Goal: Task Accomplishment & Management: Manage account settings

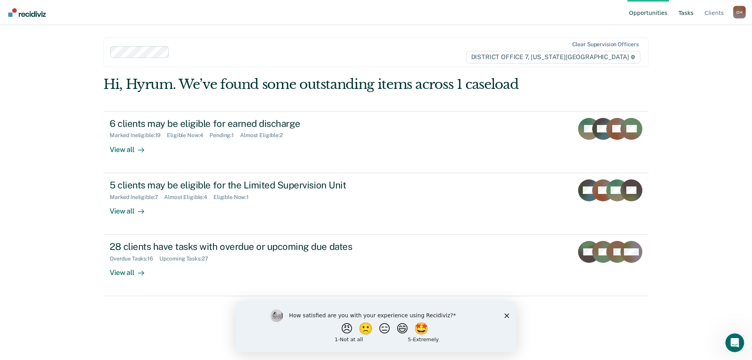
click at [695, 11] on link "Tasks" at bounding box center [686, 12] width 18 height 25
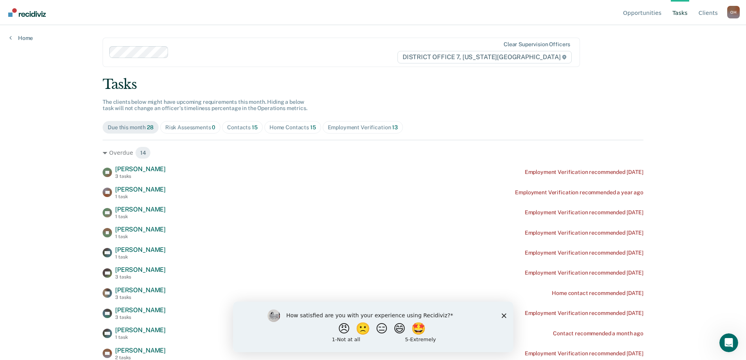
click at [246, 123] on span "Contacts 15" at bounding box center [242, 127] width 41 height 13
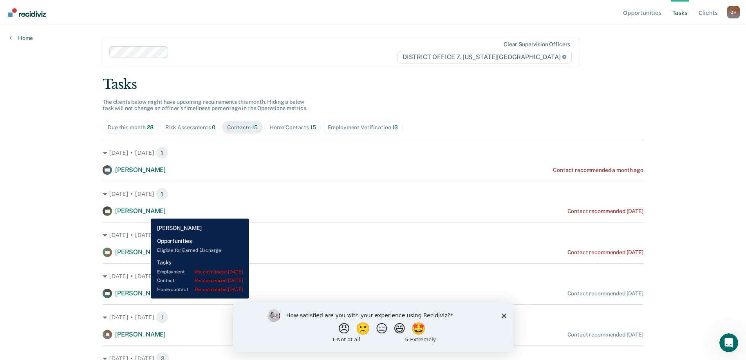
click at [145, 213] on span "[PERSON_NAME]" at bounding box center [140, 210] width 51 height 7
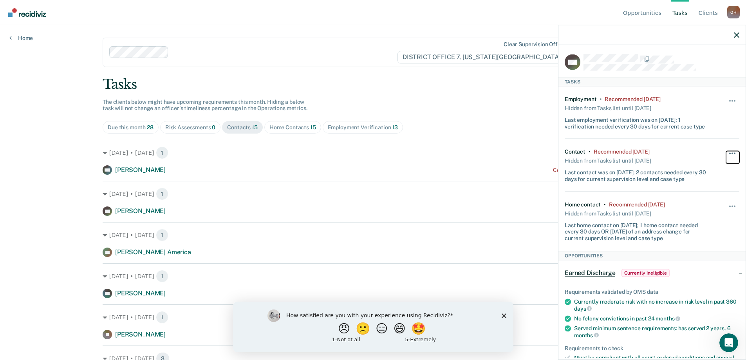
click at [732, 153] on span "button" at bounding box center [733, 154] width 2 height 2
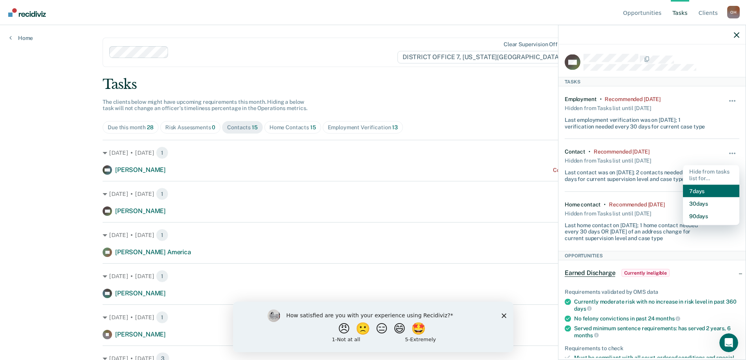
click at [692, 192] on button "7 days" at bounding box center [711, 191] width 56 height 13
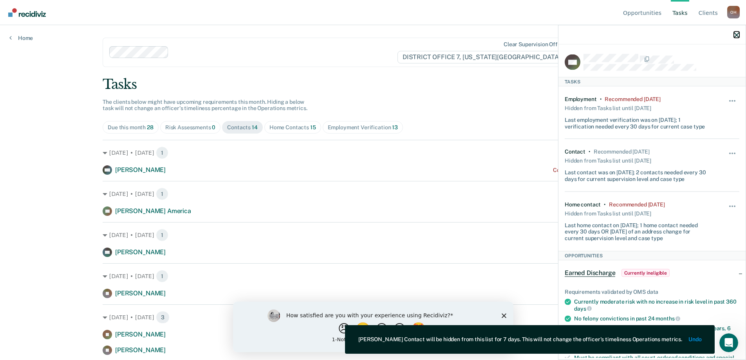
click at [737, 36] on icon "button" at bounding box center [736, 34] width 5 height 5
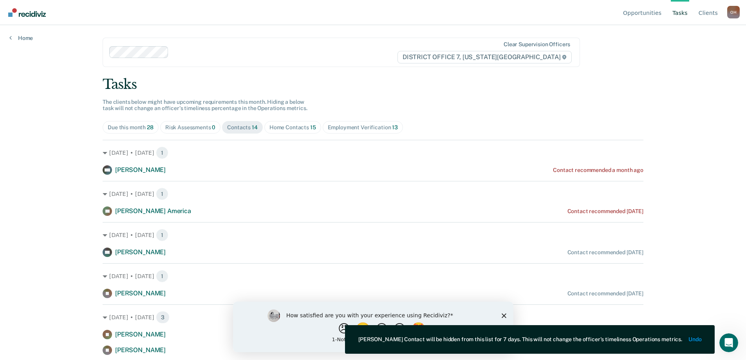
click at [289, 124] on div "Home Contacts 15" at bounding box center [293, 127] width 47 height 7
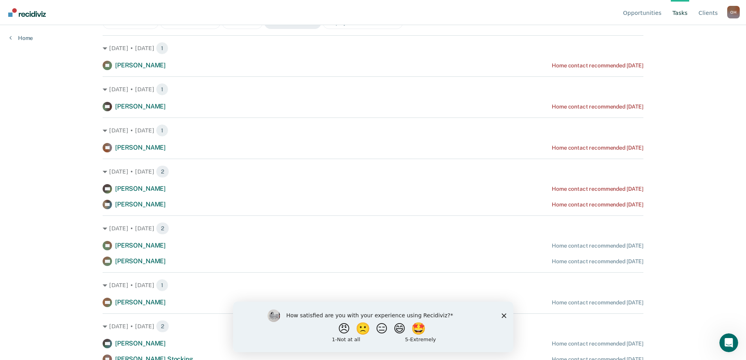
scroll to position [118, 0]
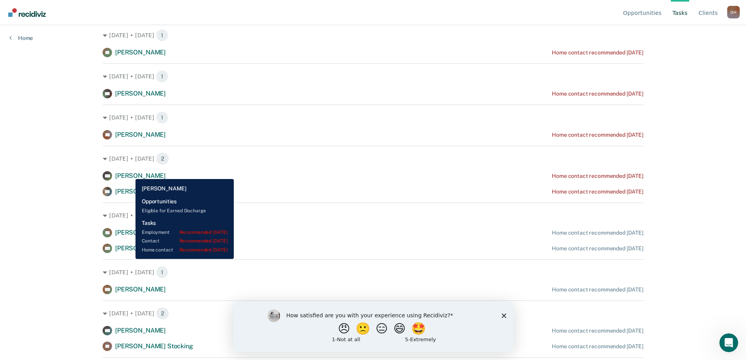
click at [130, 173] on span "[PERSON_NAME]" at bounding box center [140, 175] width 51 height 7
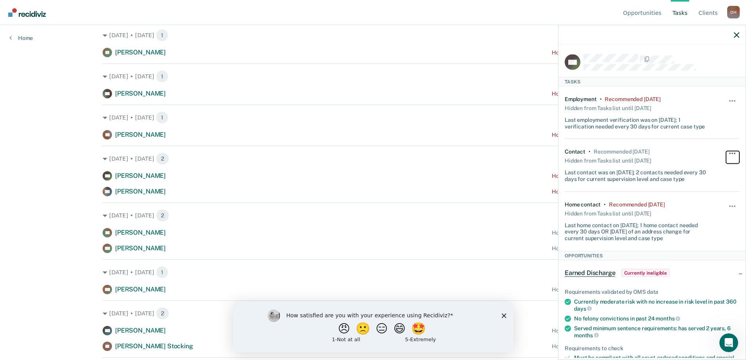
click at [727, 152] on button "button" at bounding box center [732, 157] width 13 height 13
click at [0, 174] on div "Opportunities Tasks Client s [PERSON_NAME] O H Profile How it works Log Out Hom…" at bounding box center [373, 62] width 746 height 360
click at [730, 204] on button "button" at bounding box center [732, 210] width 13 height 13
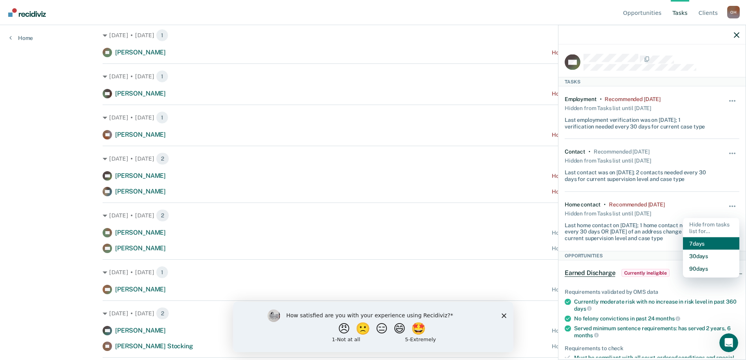
click at [697, 241] on button "7 days" at bounding box center [711, 243] width 56 height 13
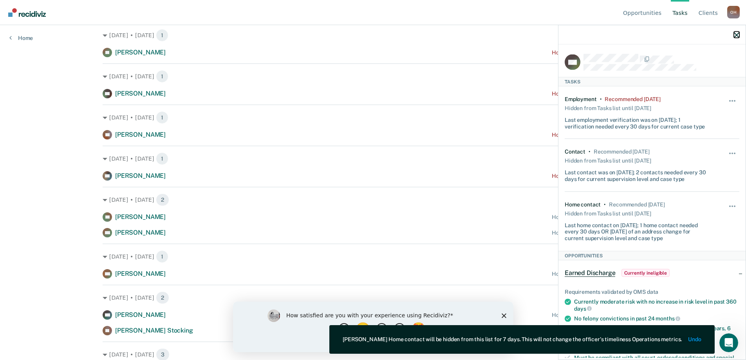
click at [736, 36] on icon "button" at bounding box center [736, 34] width 5 height 5
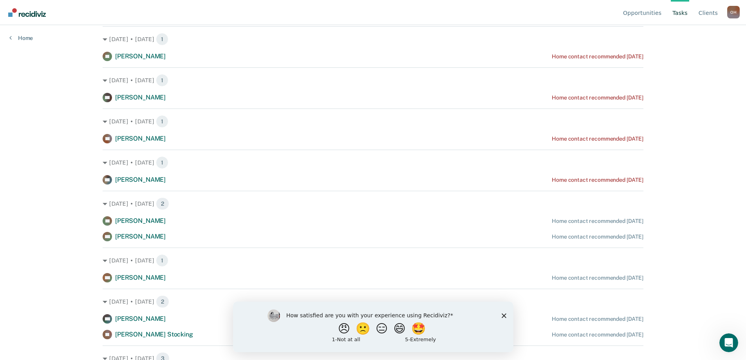
scroll to position [0, 0]
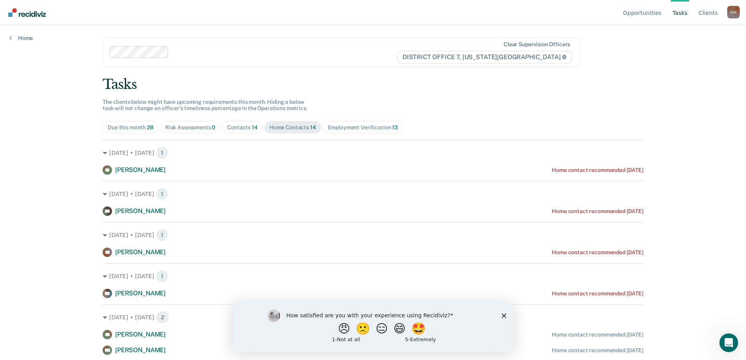
click at [229, 135] on div "Tasks The clients below might have upcoming requirements this month. Hiding a b…" at bounding box center [373, 341] width 541 height 531
click at [229, 131] on span "Contacts 14" at bounding box center [242, 127] width 41 height 13
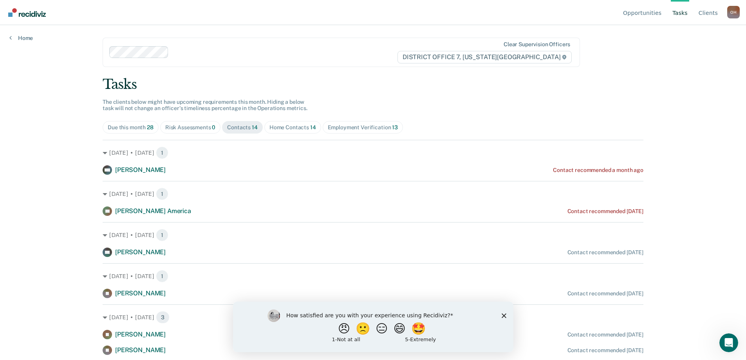
click at [288, 127] on div "Home Contacts 14" at bounding box center [293, 127] width 47 height 7
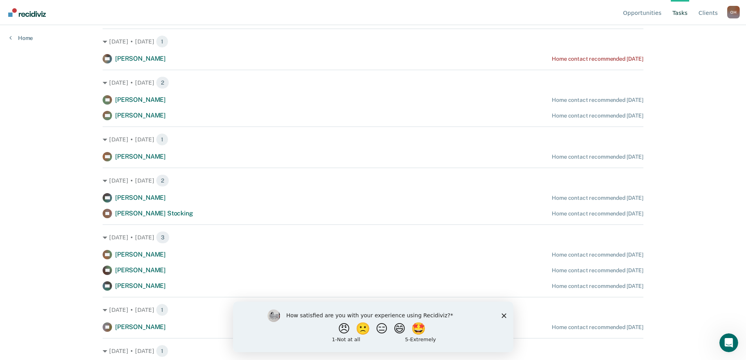
scroll to position [235, 0]
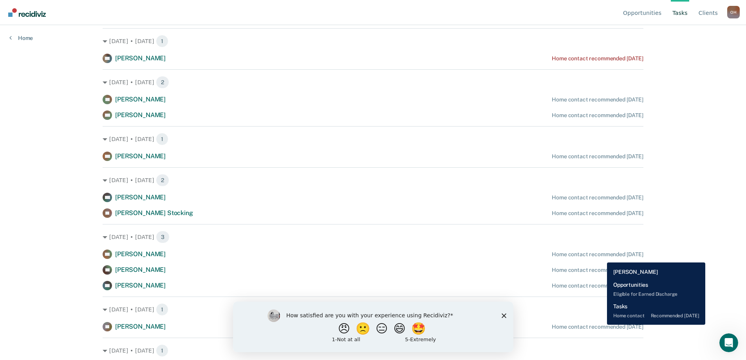
click at [601, 257] on div "Home contact recommended [DATE]" at bounding box center [598, 254] width 92 height 7
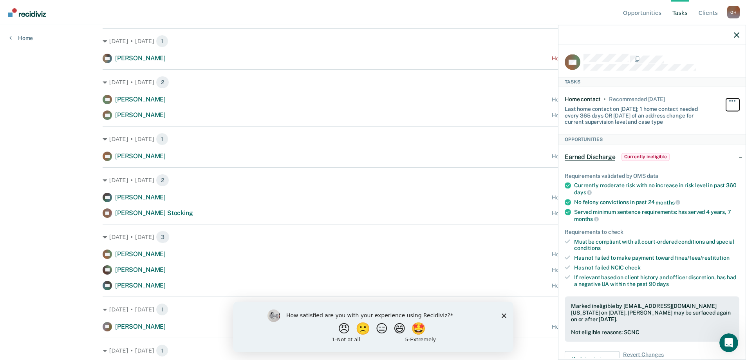
click at [734, 101] on span "button" at bounding box center [735, 101] width 2 height 2
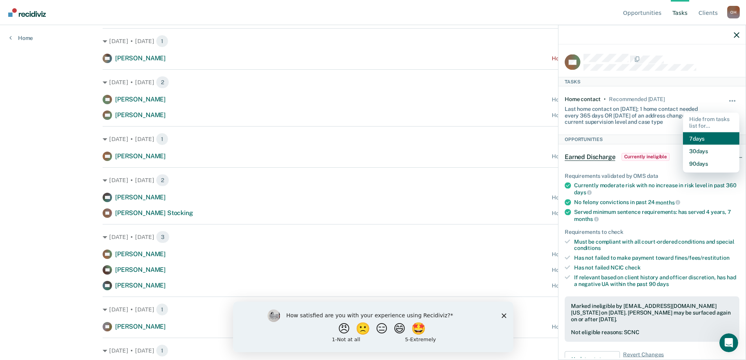
click at [694, 135] on button "7 days" at bounding box center [711, 138] width 56 height 13
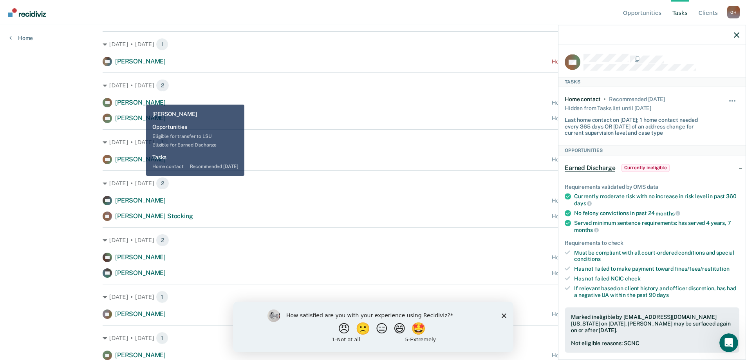
click at [140, 99] on span "[PERSON_NAME]" at bounding box center [140, 102] width 51 height 7
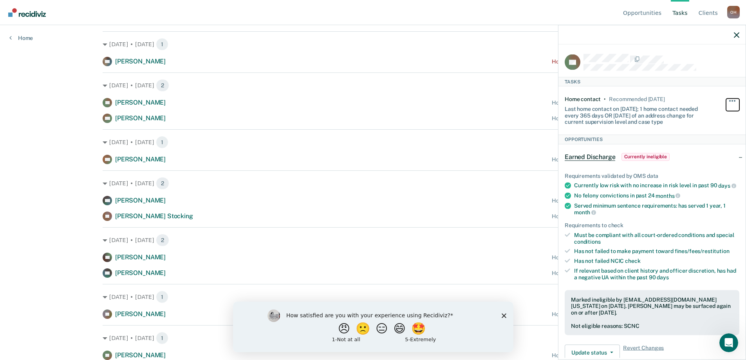
click at [727, 101] on button "button" at bounding box center [732, 104] width 13 height 13
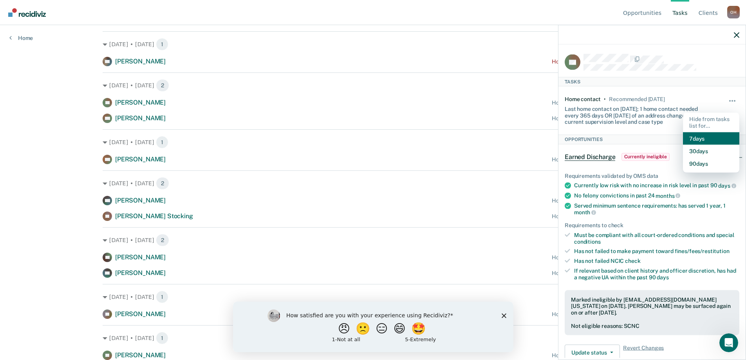
click at [700, 134] on button "7 days" at bounding box center [711, 138] width 56 height 13
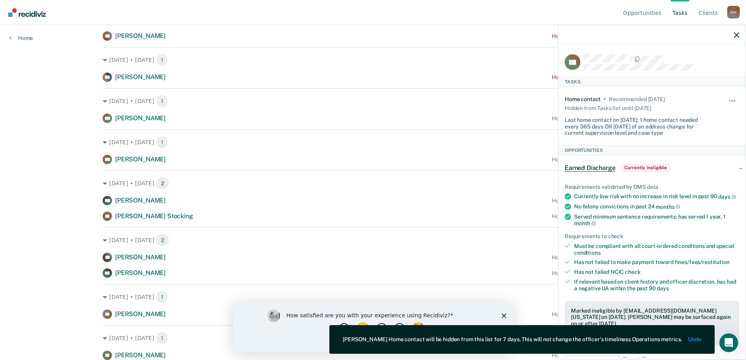
click at [733, 33] on div at bounding box center [652, 35] width 187 height 20
click at [737, 34] on icon "button" at bounding box center [736, 34] width 5 height 5
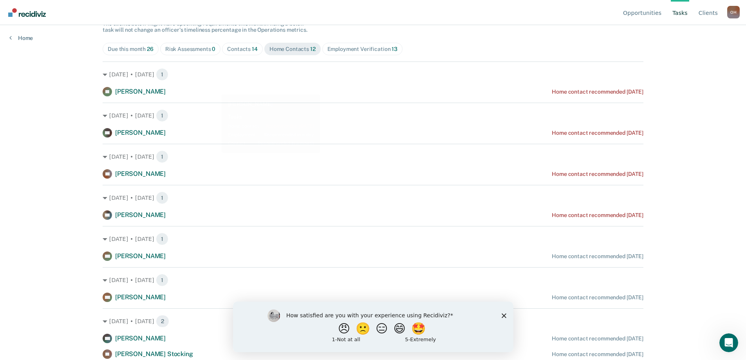
scroll to position [0, 0]
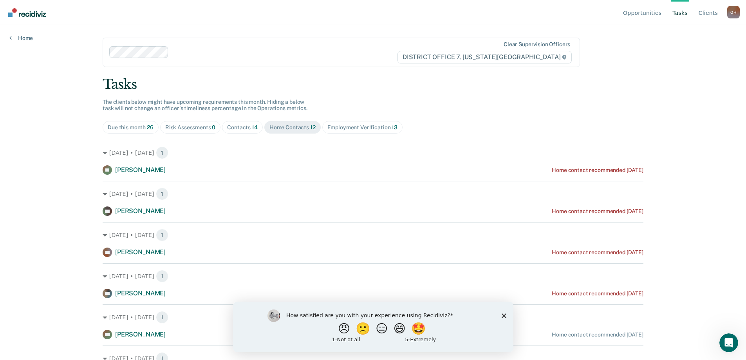
click at [234, 134] on div "Tasks The clients below might have upcoming requirements this month. Hiding a b…" at bounding box center [373, 326] width 541 height 500
click at [239, 125] on div "Contacts 14" at bounding box center [242, 127] width 31 height 7
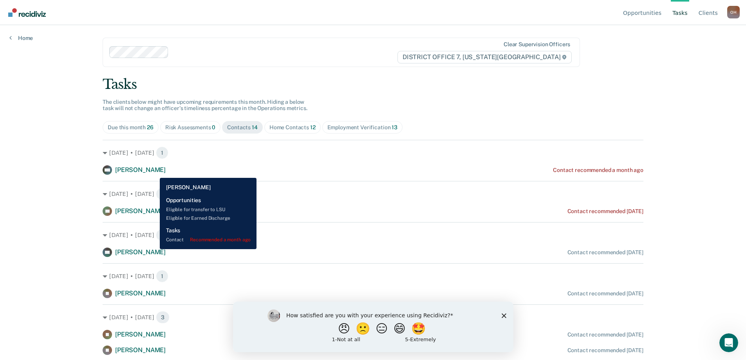
click at [154, 172] on div "KW [PERSON_NAME] Contact recommended a month ago" at bounding box center [373, 169] width 541 height 9
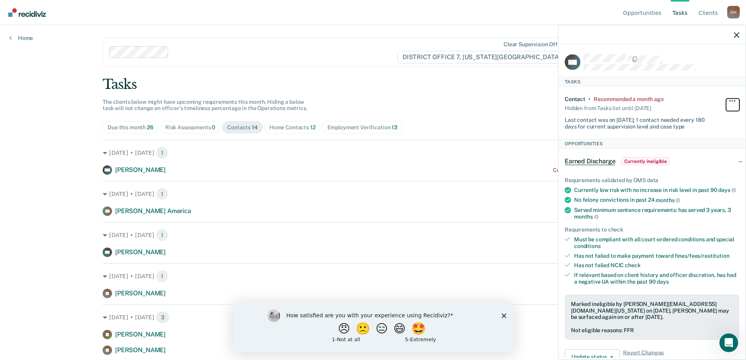
click at [732, 100] on span "button" at bounding box center [733, 101] width 2 height 2
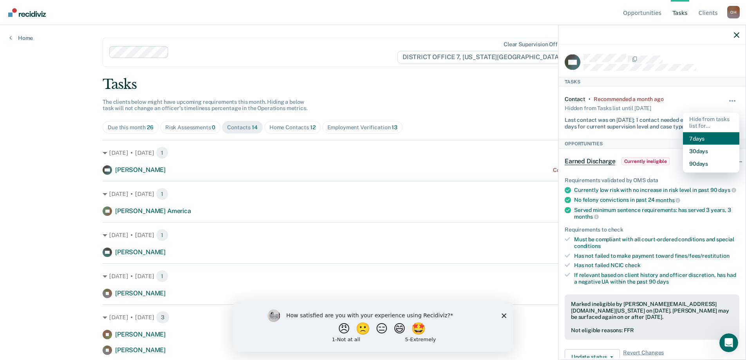
click at [694, 138] on button "7 days" at bounding box center [711, 138] width 56 height 13
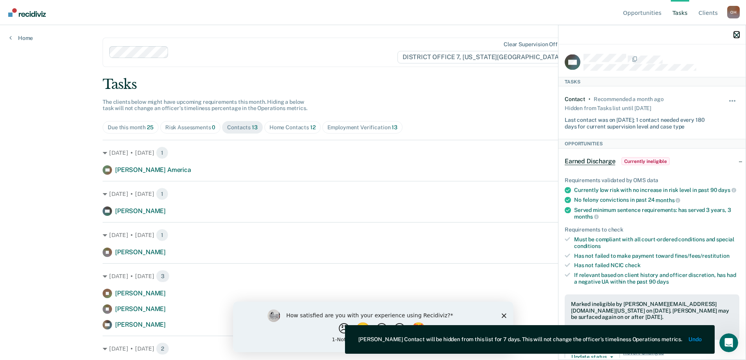
click at [737, 35] on icon "button" at bounding box center [736, 34] width 5 height 5
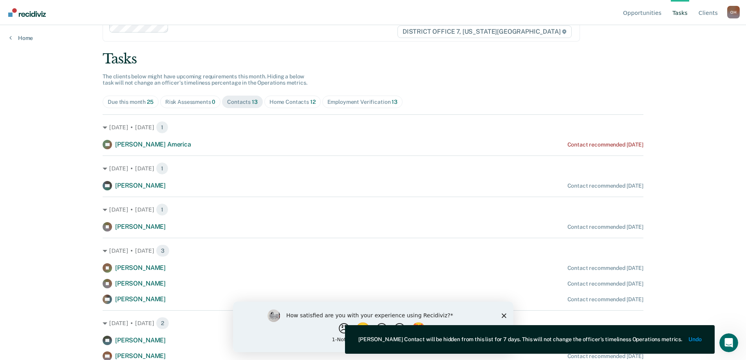
scroll to position [39, 0]
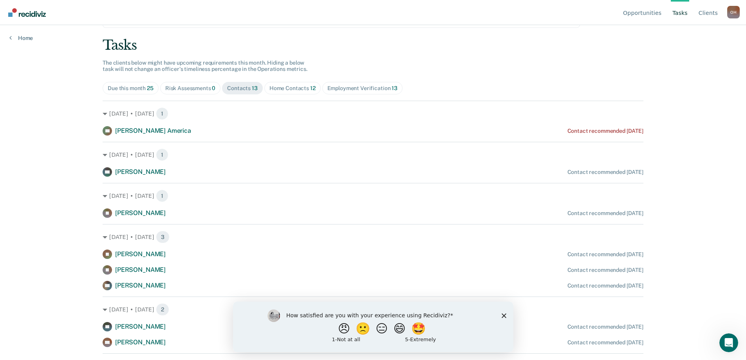
click at [313, 92] on span "Home Contacts 12" at bounding box center [292, 88] width 56 height 13
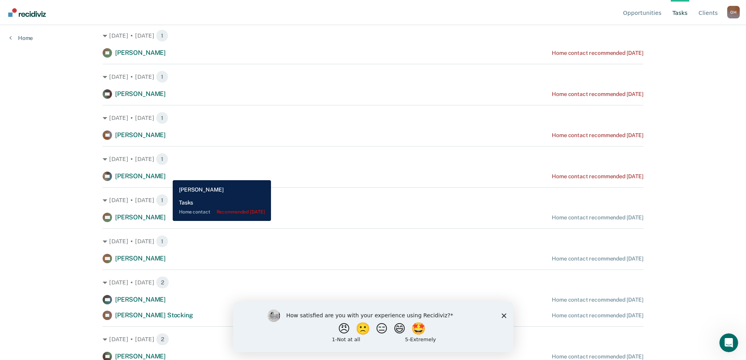
scroll to position [118, 0]
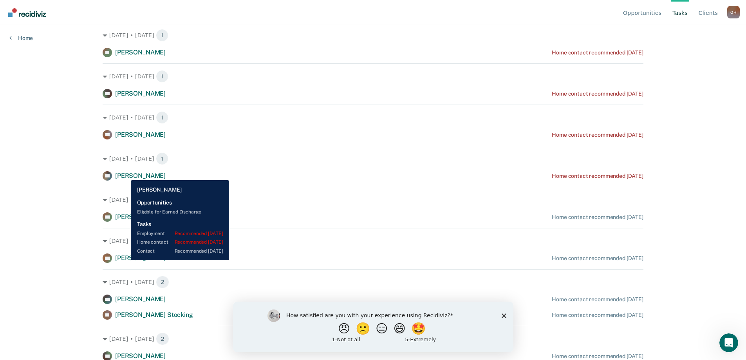
click at [125, 174] on span "[PERSON_NAME]" at bounding box center [140, 175] width 51 height 7
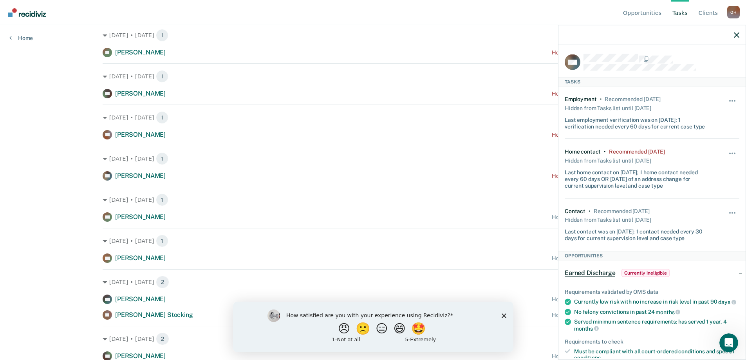
click at [728, 149] on div "Hide from tasks list for... 7 days 30 days 90 days" at bounding box center [732, 168] width 13 height 40
click at [728, 151] on button "button" at bounding box center [732, 157] width 13 height 13
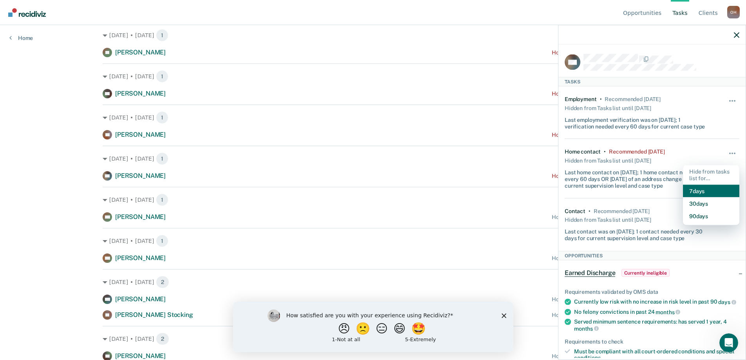
click at [703, 191] on button "7 days" at bounding box center [711, 191] width 56 height 13
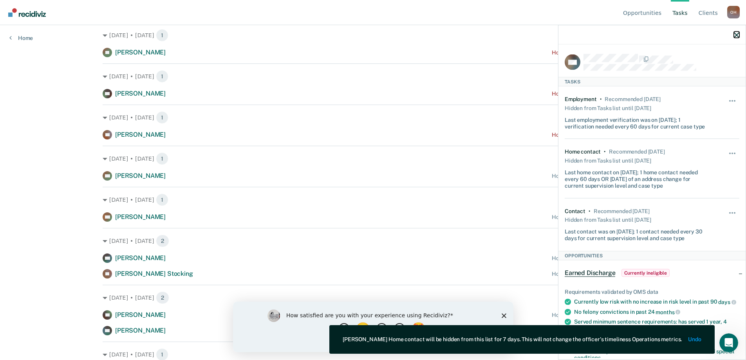
click at [736, 34] on icon "button" at bounding box center [736, 34] width 5 height 5
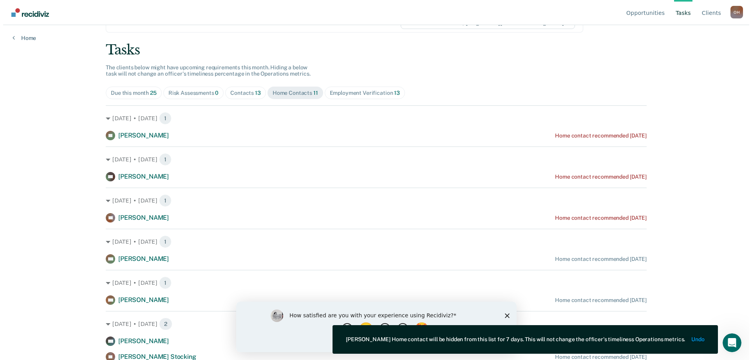
scroll to position [0, 0]
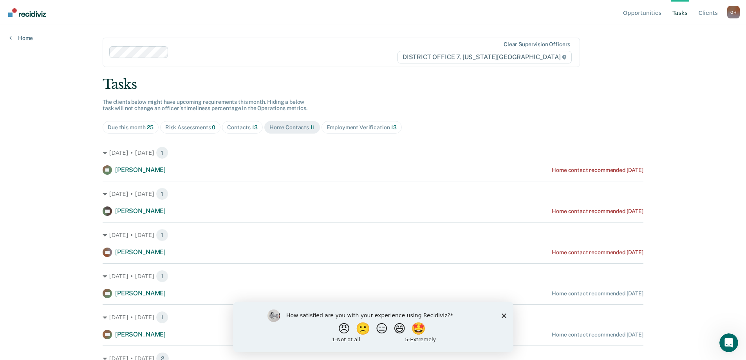
click at [21, 5] on link "Go to Recidiviz Home" at bounding box center [27, 12] width 42 height 25
